Goal: Task Accomplishment & Management: Complete application form

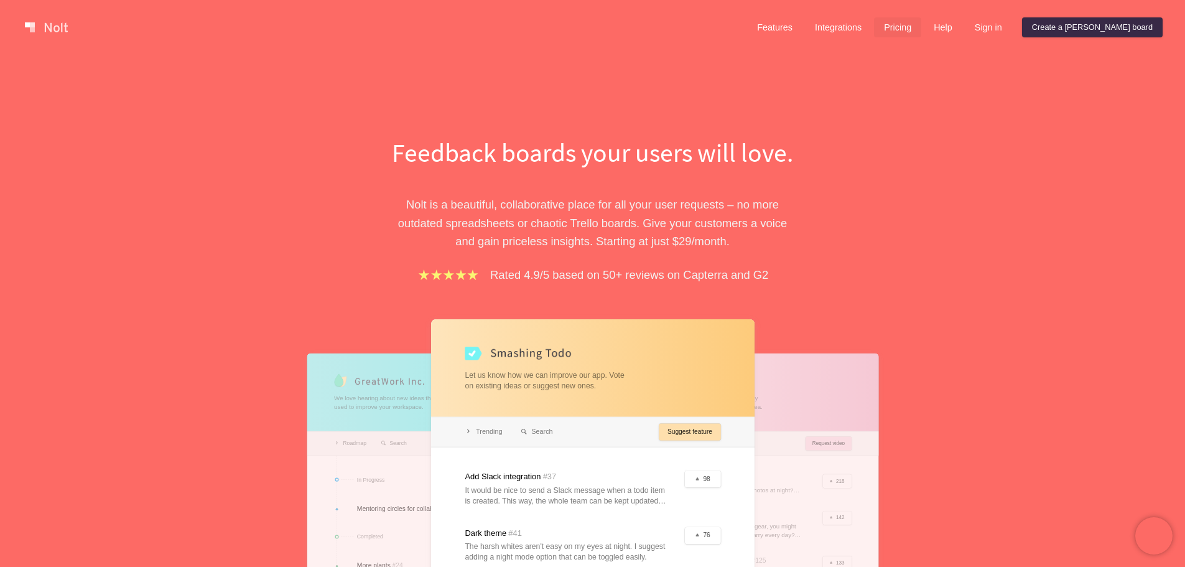
click at [921, 24] on link "Pricing" at bounding box center [897, 27] width 47 height 20
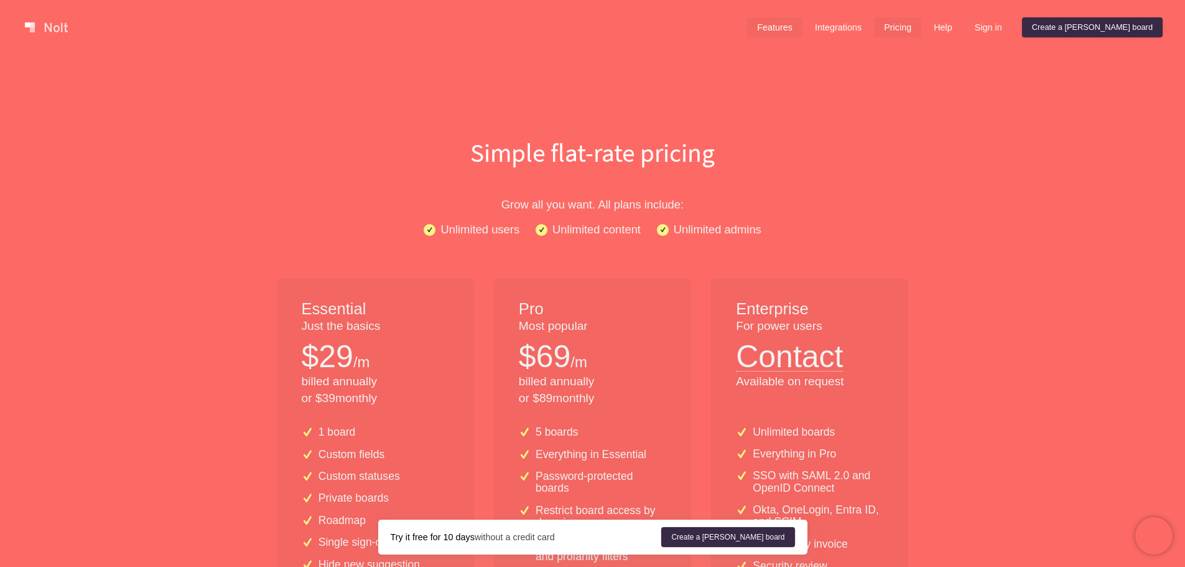
click at [803, 21] on link "Features" at bounding box center [774, 27] width 55 height 20
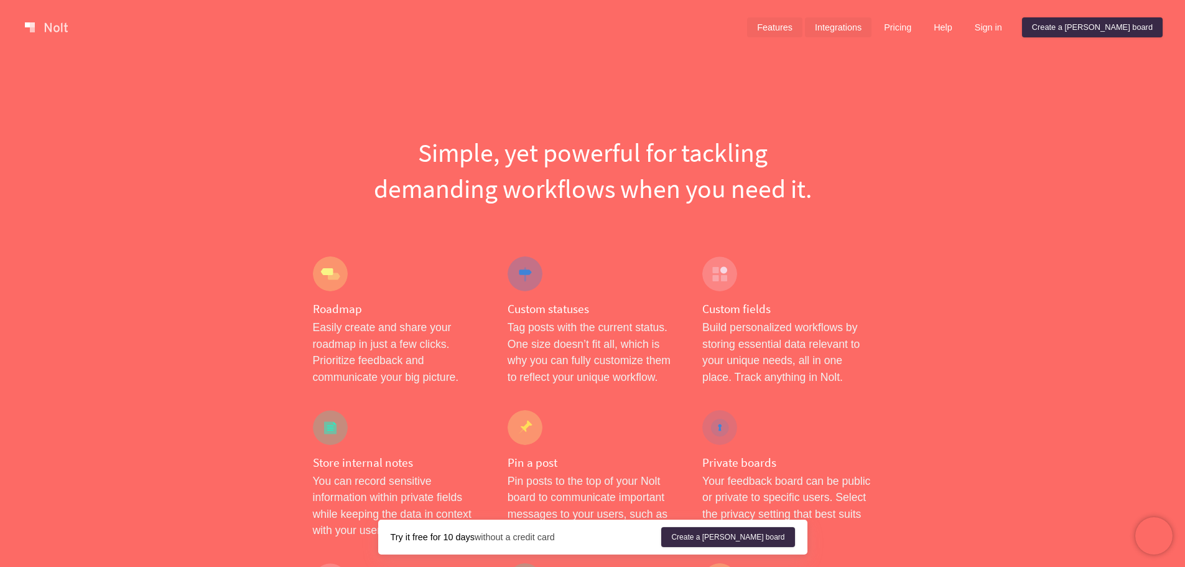
click at [872, 30] on link "Integrations" at bounding box center [838, 27] width 67 height 20
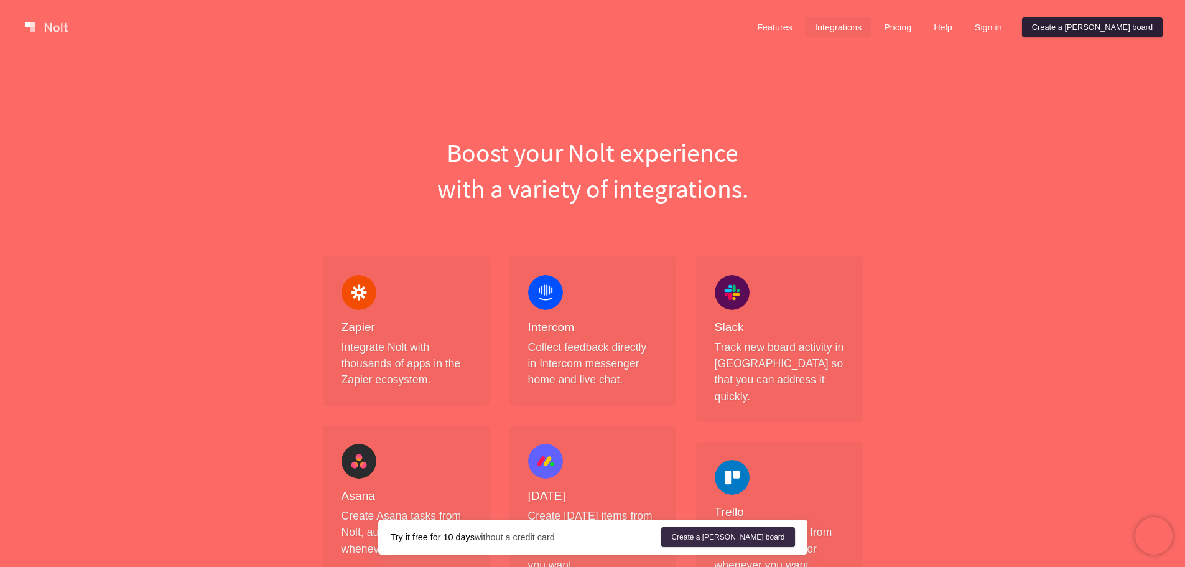
click at [1091, 28] on link "Create a [PERSON_NAME] board" at bounding box center [1092, 27] width 141 height 20
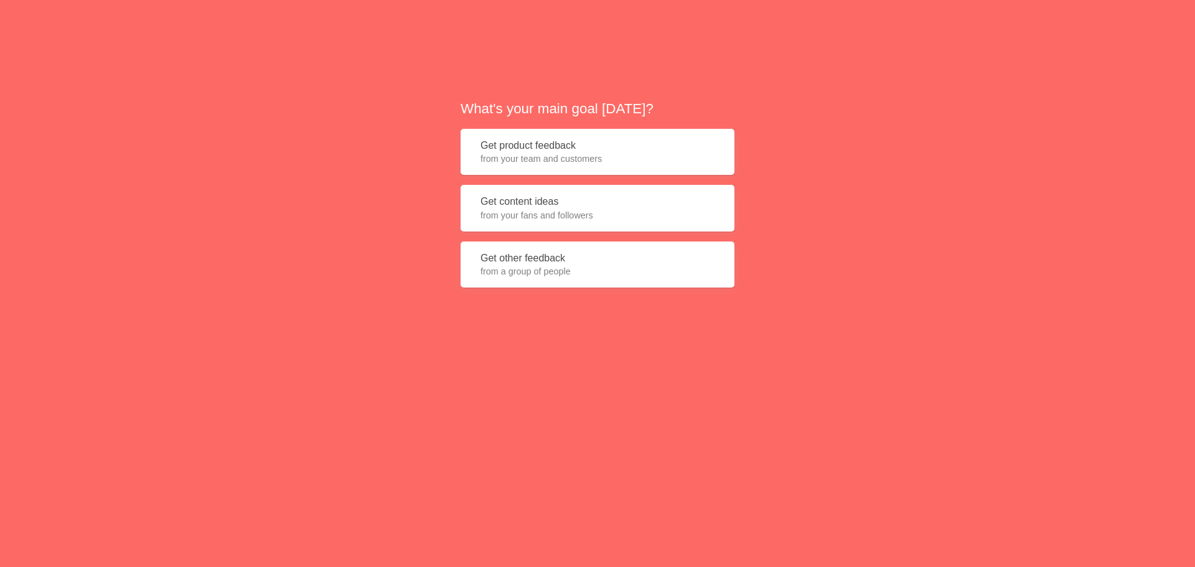
click at [582, 211] on span "from your fans and followers" at bounding box center [597, 215] width 234 height 12
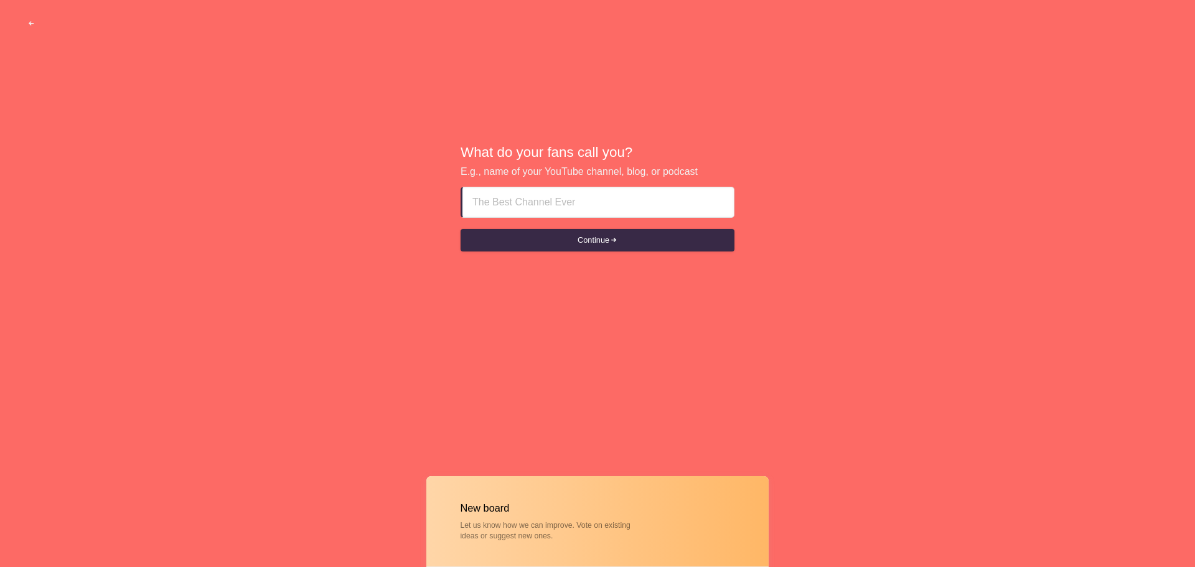
click at [566, 203] on input at bounding box center [597, 202] width 251 height 30
click at [460, 229] on button "Continue" at bounding box center [597, 240] width 274 height 22
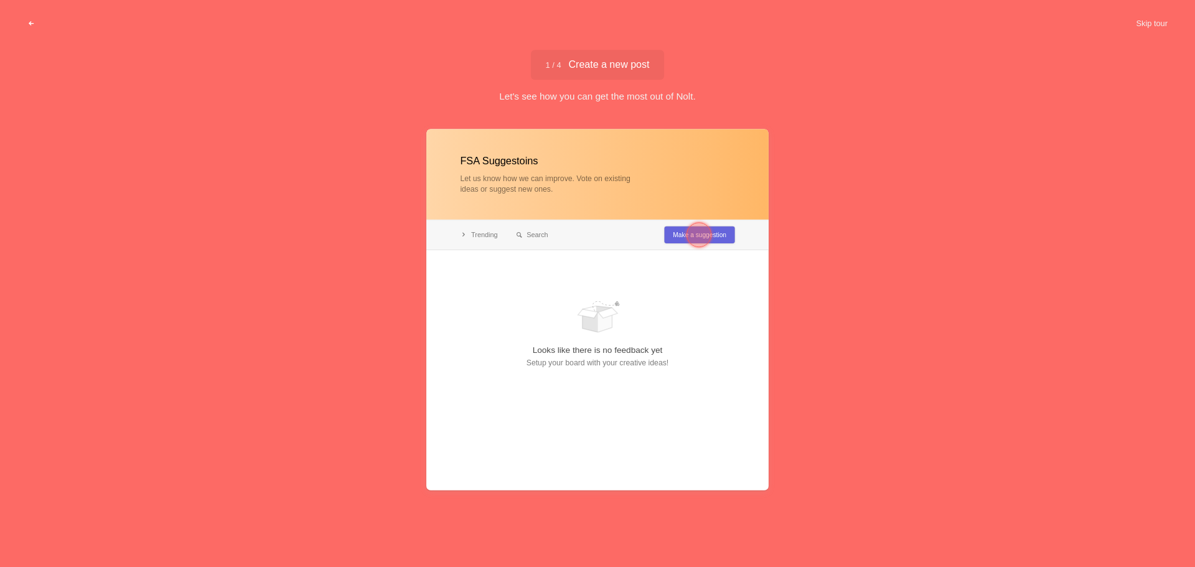
click at [35, 23] on button "button" at bounding box center [31, 23] width 38 height 22
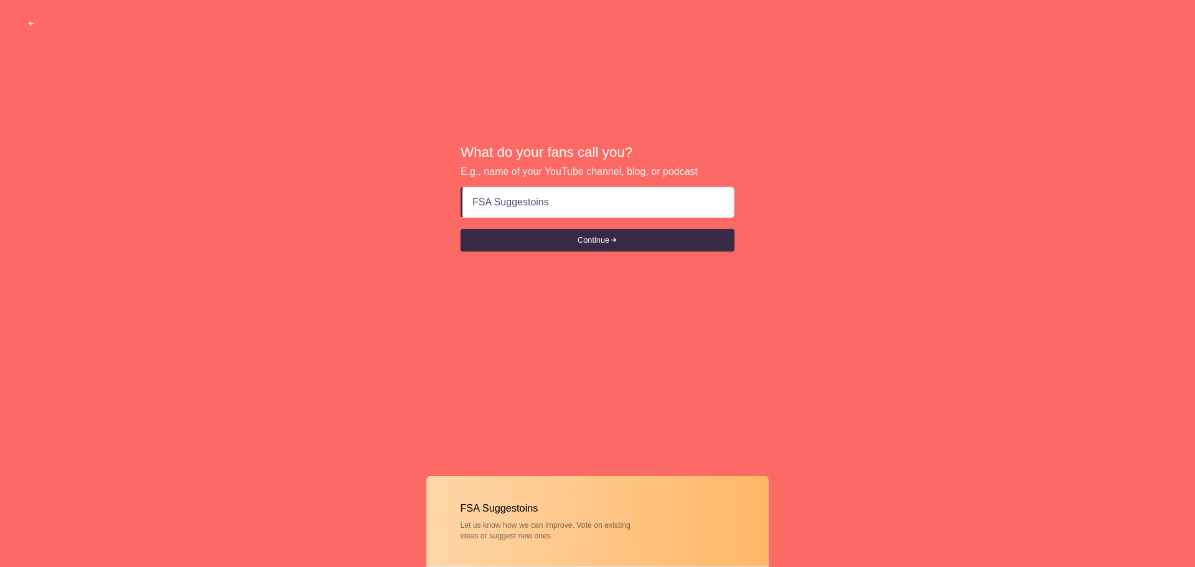
click at [526, 201] on input "FSA Suggestoins" at bounding box center [597, 202] width 251 height 30
type input "FSA Suggestions"
click at [460, 229] on button "Continue" at bounding box center [597, 240] width 274 height 22
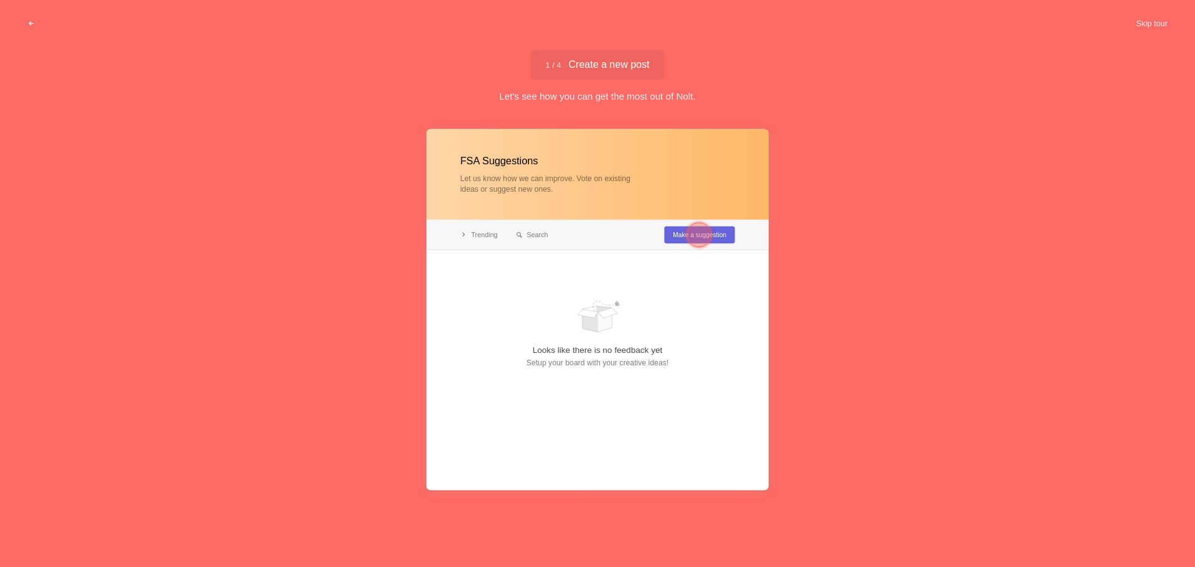
click at [686, 237] on div at bounding box center [698, 234] width 45 height 45
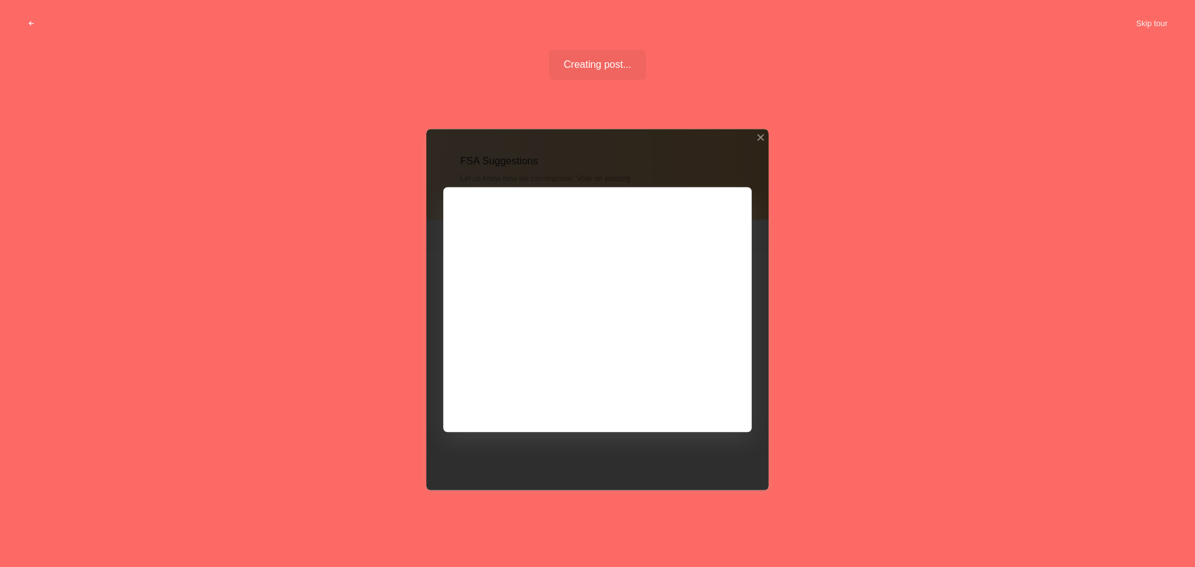
click at [689, 394] on div at bounding box center [597, 309] width 342 height 361
click at [742, 201] on div at bounding box center [597, 309] width 342 height 361
click at [762, 138] on div "FSA Suggestions Let us know how we can improve. Vote on existing ideas or sugge…" at bounding box center [597, 422] width 342 height 587
click at [762, 134] on div at bounding box center [760, 137] width 9 height 9
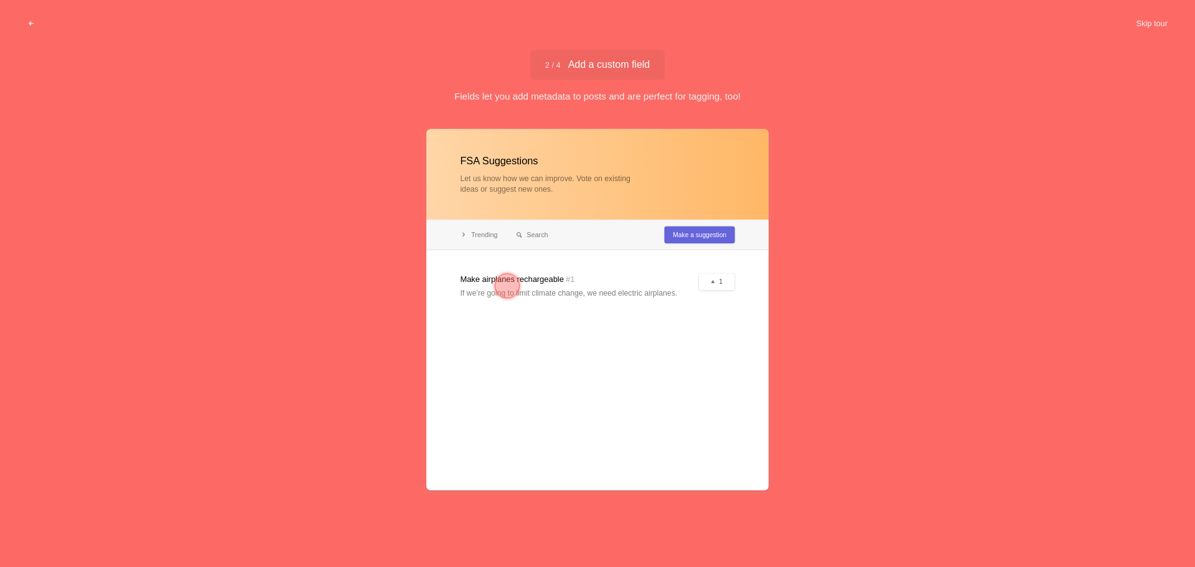
click at [683, 251] on div at bounding box center [597, 309] width 342 height 361
click at [519, 280] on div at bounding box center [507, 285] width 45 height 45
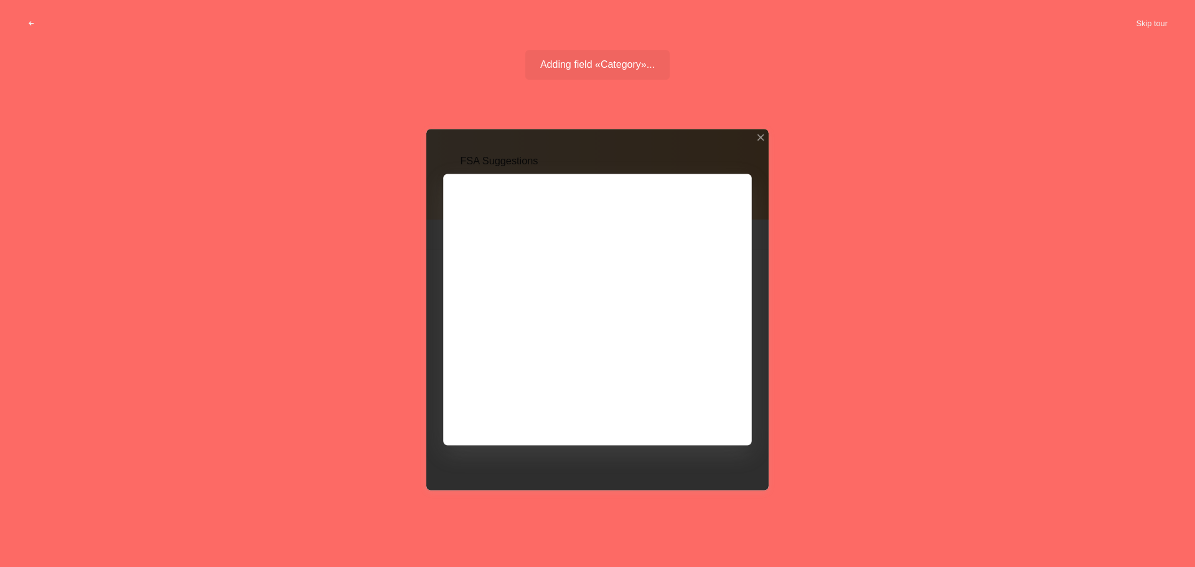
click at [538, 302] on div at bounding box center [597, 309] width 342 height 361
click at [762, 139] on div at bounding box center [760, 137] width 9 height 9
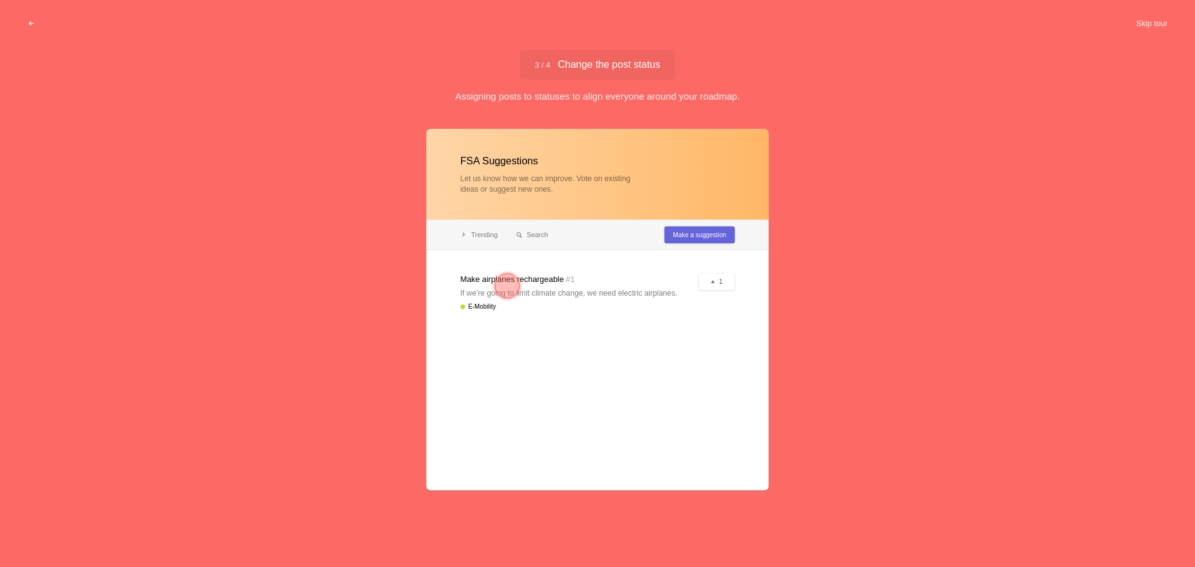
click at [522, 281] on div at bounding box center [507, 285] width 45 height 45
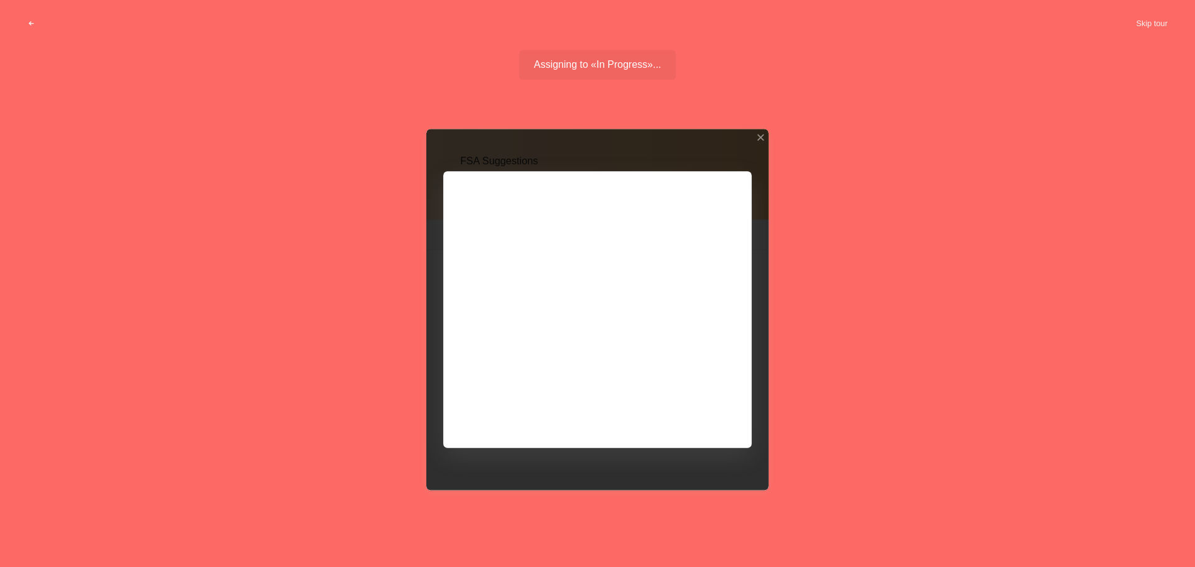
click at [538, 246] on div at bounding box center [597, 309] width 342 height 361
click at [763, 141] on div at bounding box center [760, 137] width 9 height 9
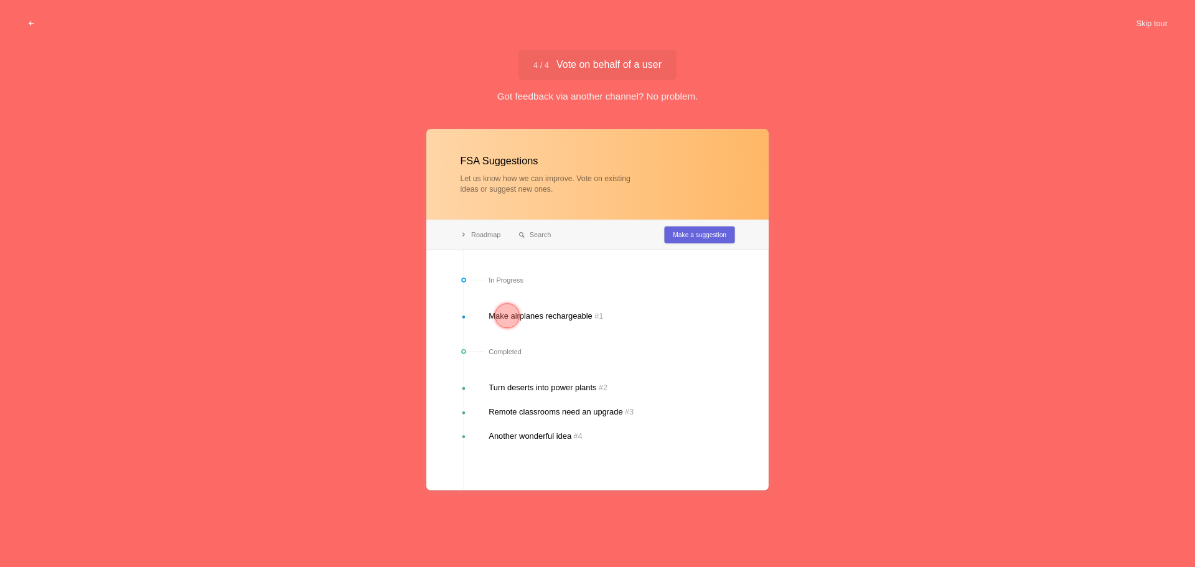
click at [517, 315] on div at bounding box center [507, 315] width 25 height 25
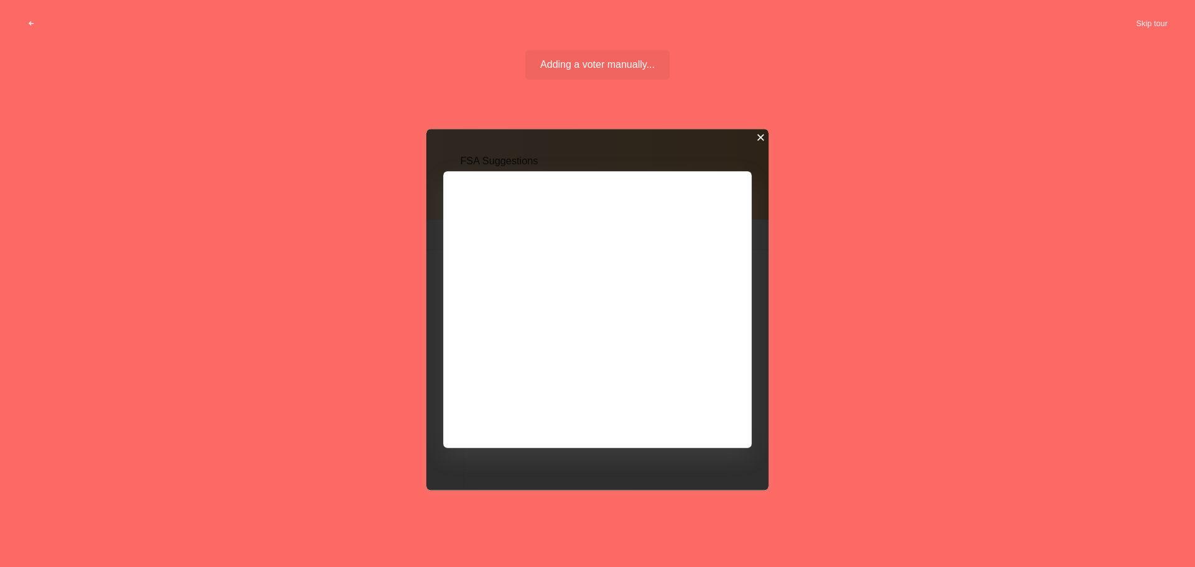
click at [763, 137] on div at bounding box center [760, 137] width 9 height 9
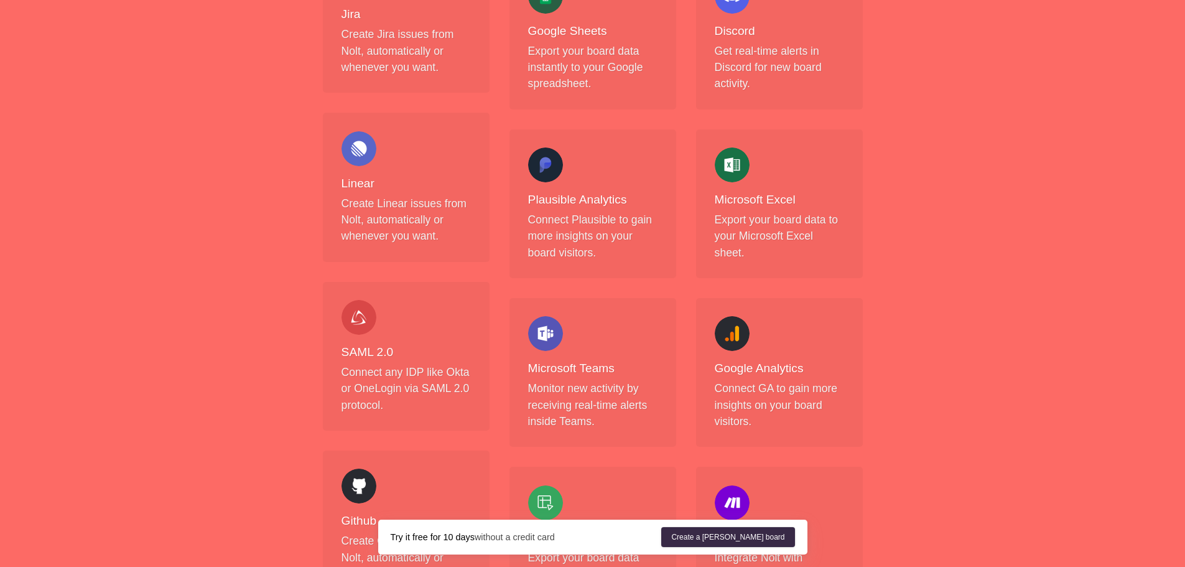
scroll to position [892, 0]
